Goal: Task Accomplishment & Management: Complete application form

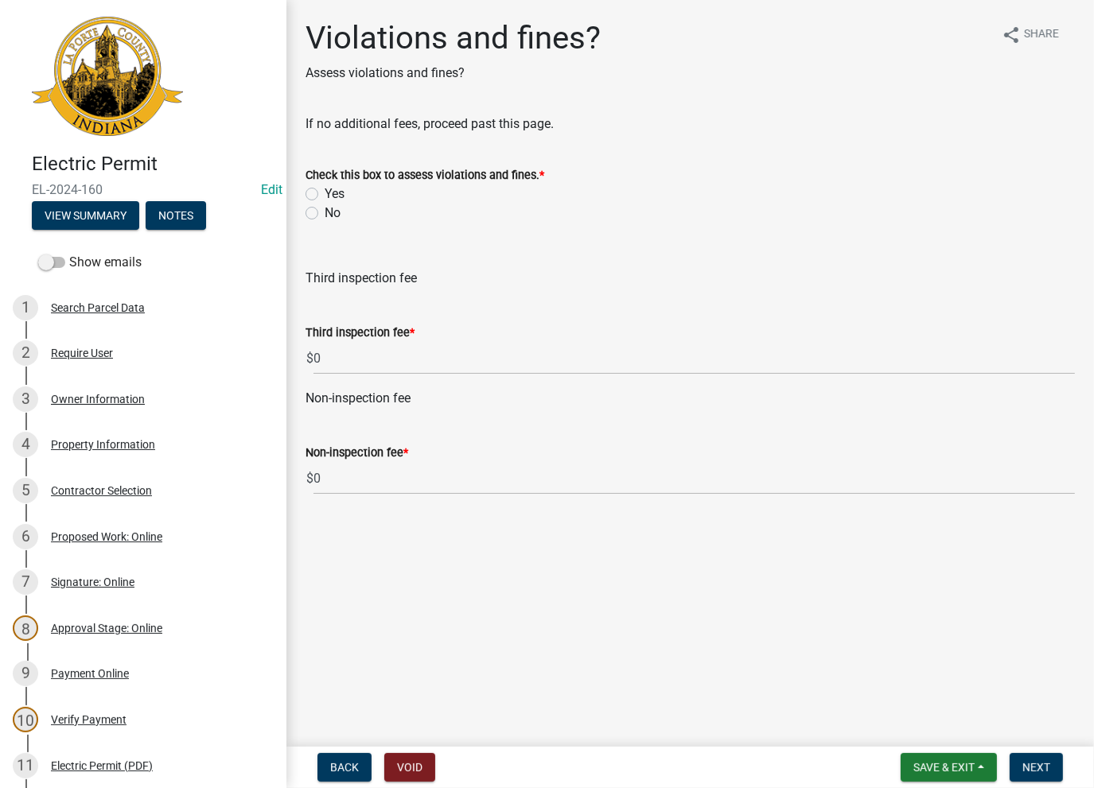
click at [301, 212] on div "Check this box to assess violations and fines. * Yes No" at bounding box center [690, 184] width 793 height 76
click at [325, 216] on label "No" at bounding box center [333, 213] width 16 height 19
click at [325, 214] on input "No" at bounding box center [330, 209] width 10 height 10
radio input "true"
click at [1033, 773] on span "Next" at bounding box center [1036, 767] width 28 height 13
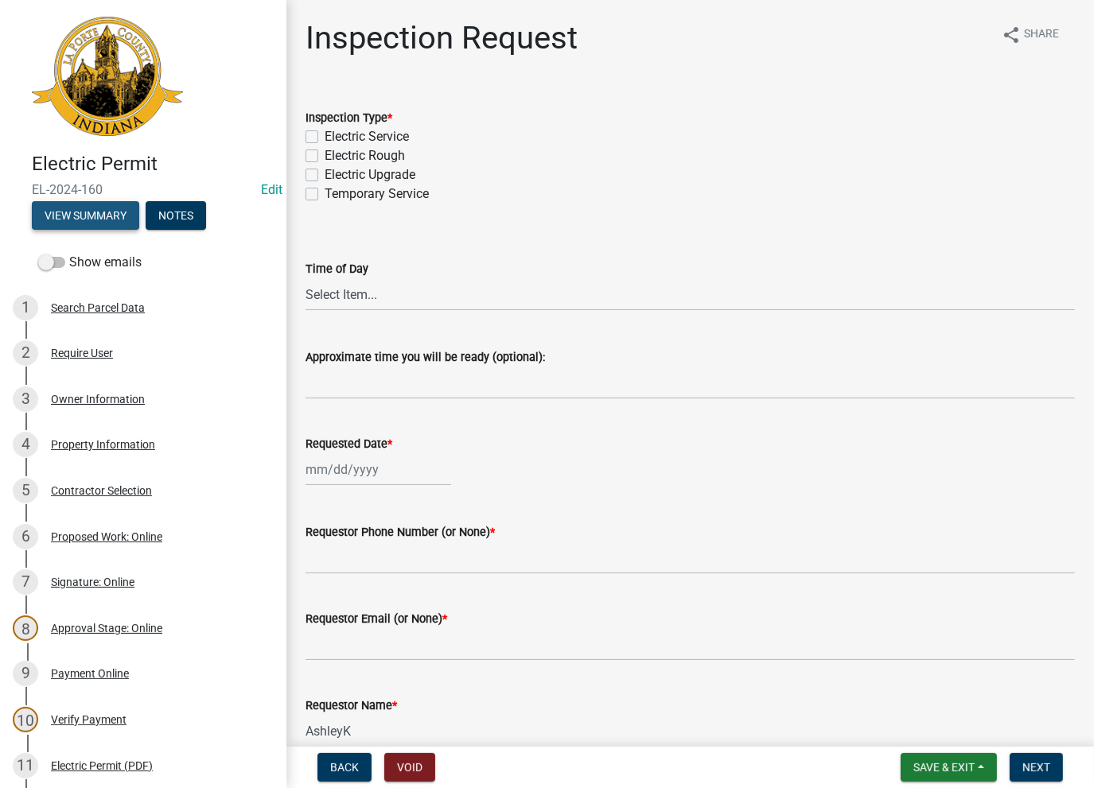
click at [101, 222] on button "View Summary" at bounding box center [85, 215] width 107 height 29
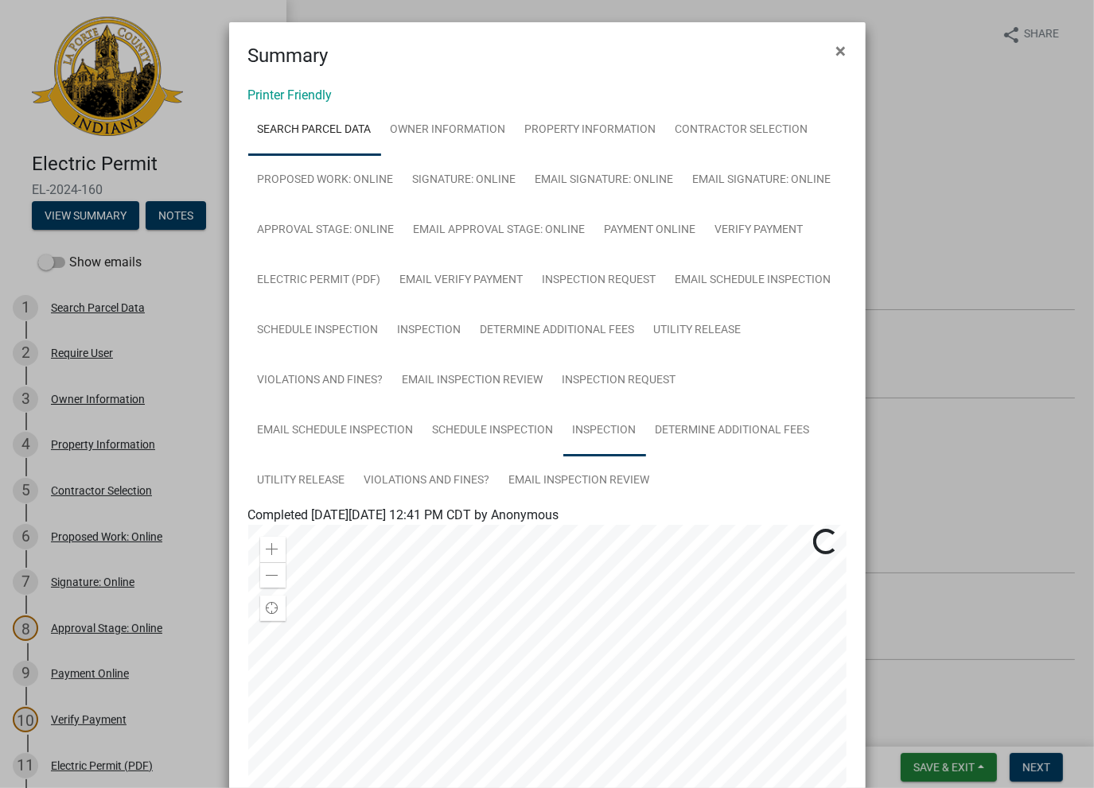
click at [593, 433] on link "Inspection" at bounding box center [604, 431] width 83 height 51
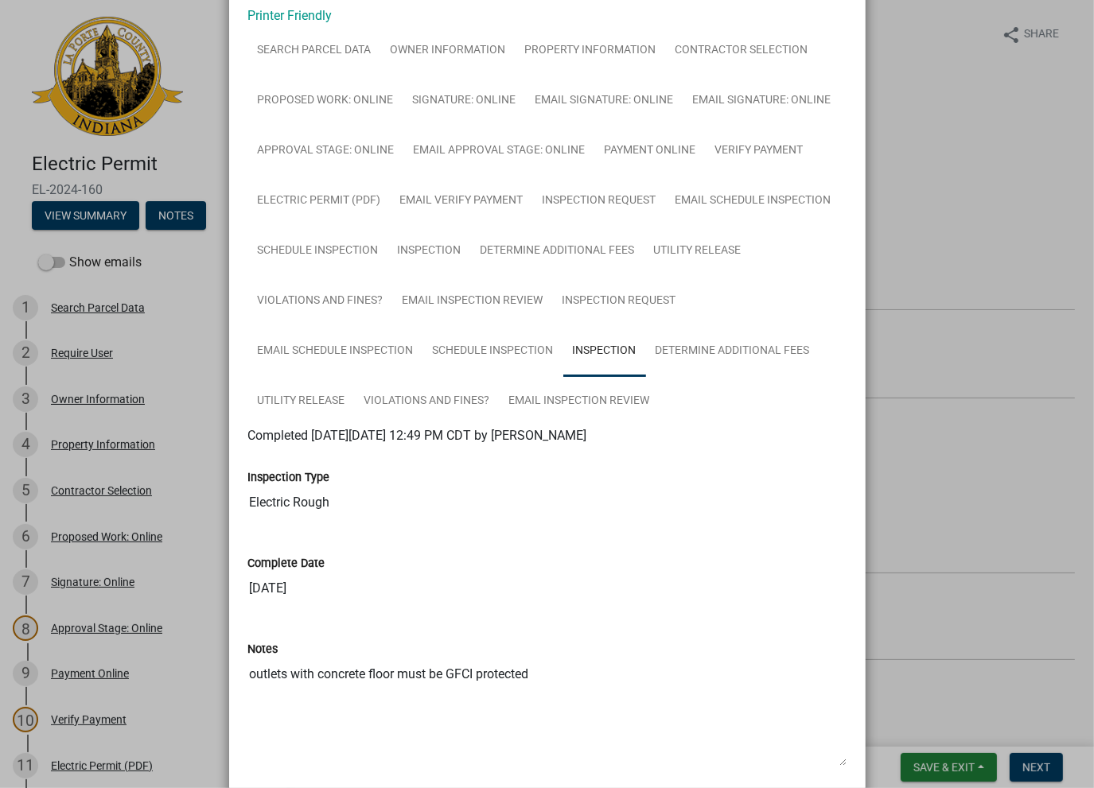
scroll to position [473, 0]
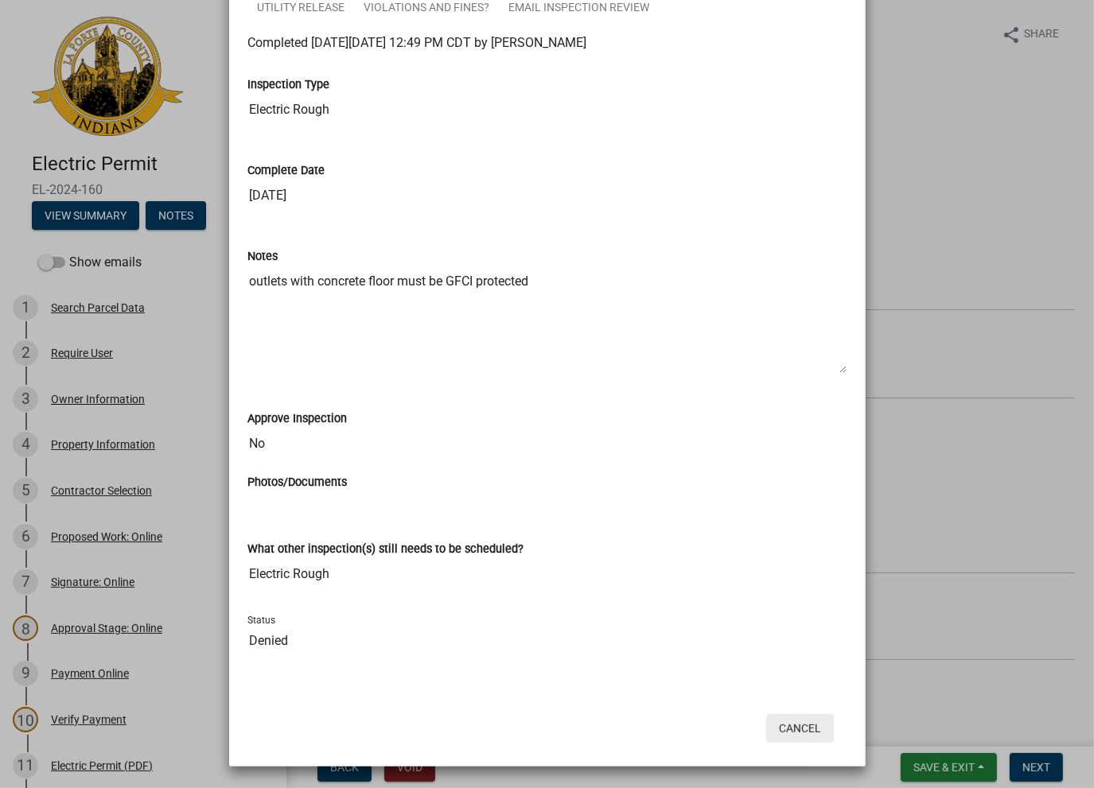
drag, startPoint x: 799, startPoint y: 731, endPoint x: 542, endPoint y: 597, distance: 289.6
click at [542, 597] on form "Summary × Printer Friendly Search Parcel Data Owner Information Property Inform…" at bounding box center [547, 151] width 636 height 1203
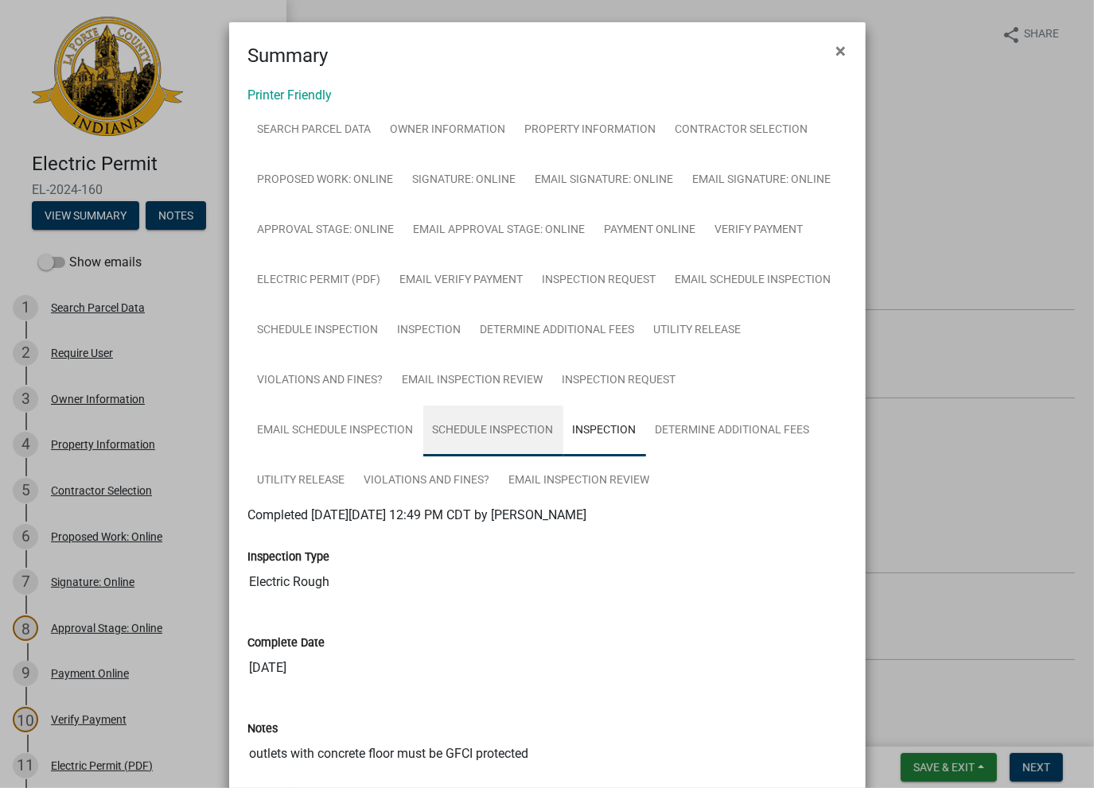
click at [431, 438] on link "Schedule Inspection" at bounding box center [493, 431] width 140 height 51
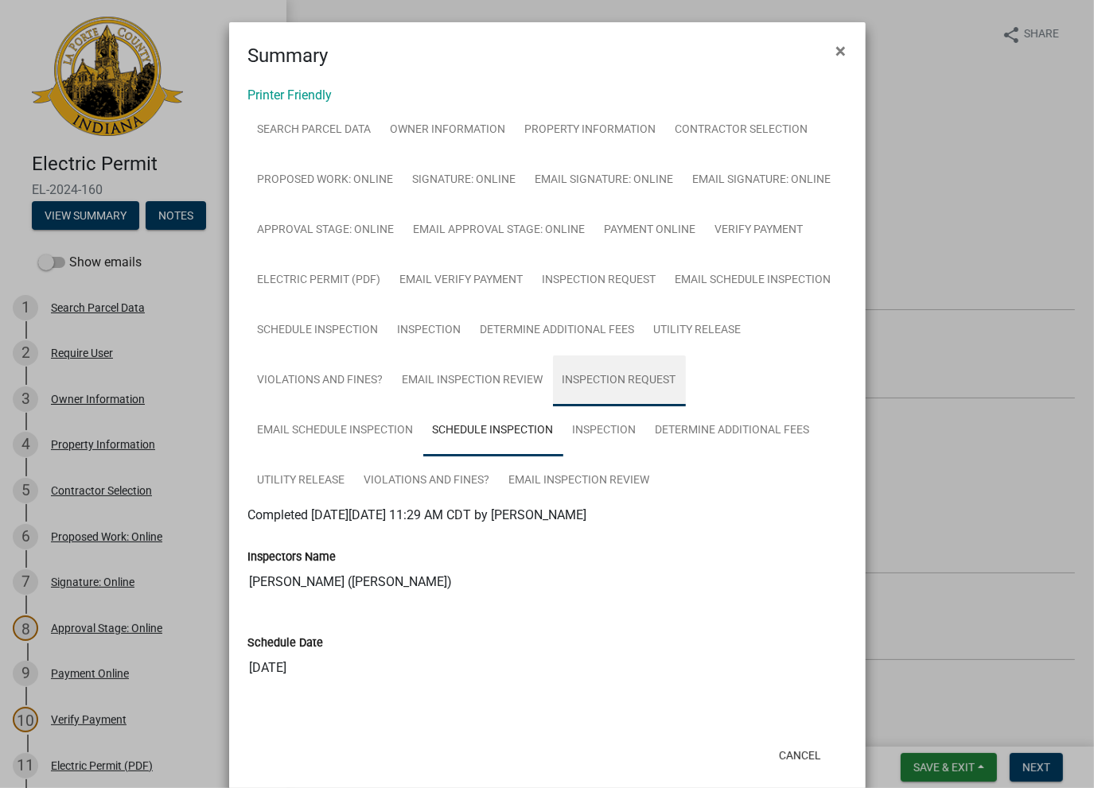
click at [589, 398] on link "Inspection Request" at bounding box center [619, 381] width 133 height 51
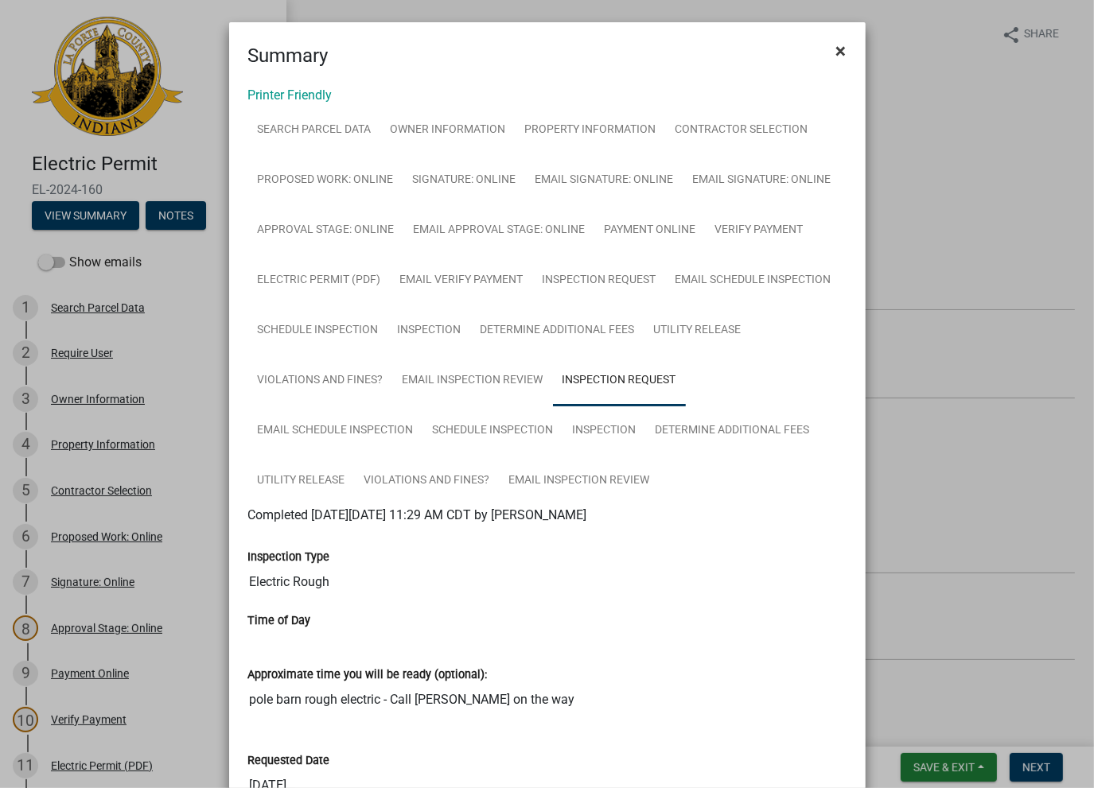
click at [836, 53] on span "×" at bounding box center [841, 51] width 10 height 22
